Goal: Task Accomplishment & Management: Manage account settings

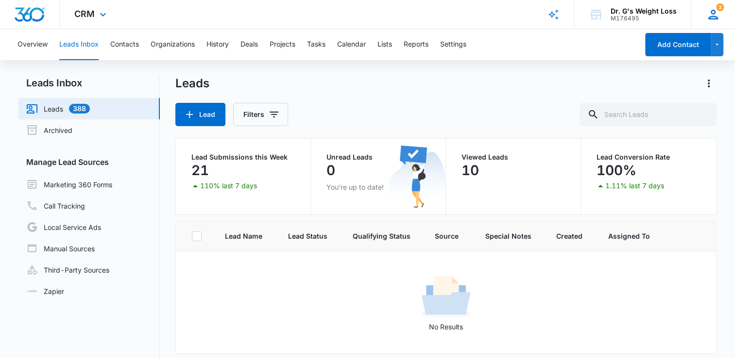
click at [723, 11] on div "3 BF Boca Florida deerfield.florida@drgsweightloss.com My Profile 3 Notificatio…" at bounding box center [712, 14] width 44 height 29
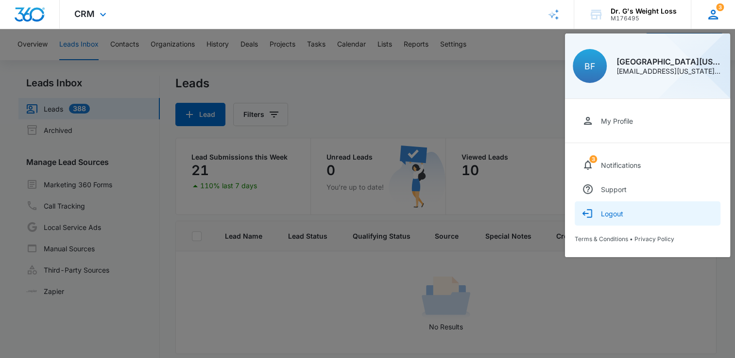
click at [604, 218] on button "Logout" at bounding box center [647, 213] width 146 height 24
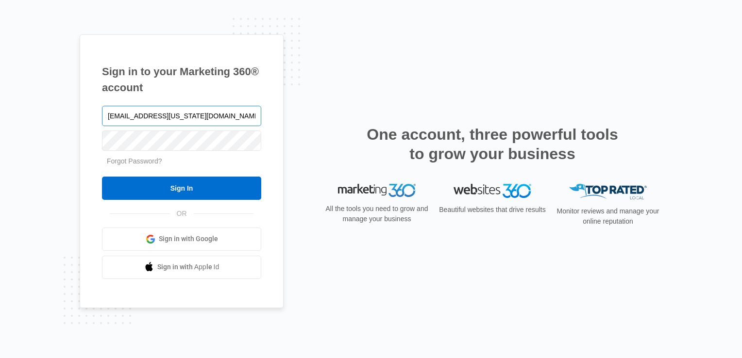
click at [180, 117] on input "[EMAIL_ADDRESS][US_STATE][DOMAIN_NAME]" at bounding box center [181, 116] width 159 height 20
type input "[EMAIL_ADDRESS][US_STATE][DOMAIN_NAME]"
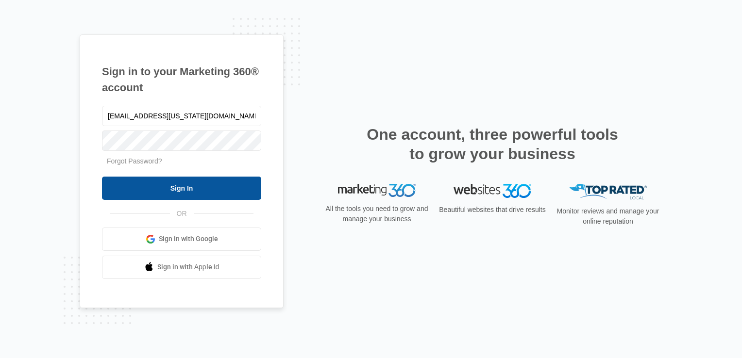
click at [190, 187] on input "Sign In" at bounding box center [181, 188] width 159 height 23
